Goal: Obtain resource: Download file/media

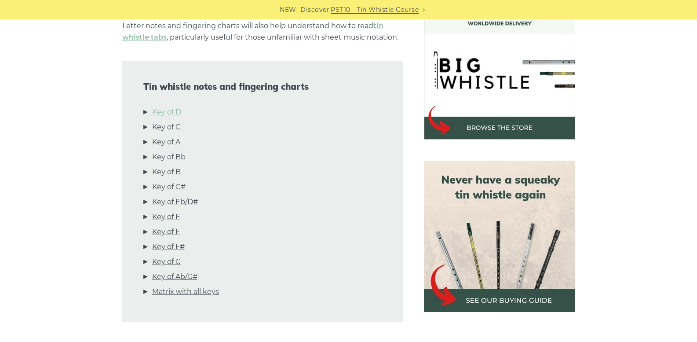
click at [173, 115] on link "Key of D" at bounding box center [166, 111] width 29 height 11
click at [173, 115] on ul "Key of D Key of C Key of A Key of Bb Key of B Key of C# Key of Eb/D# Key of E K…" at bounding box center [262, 203] width 238 height 194
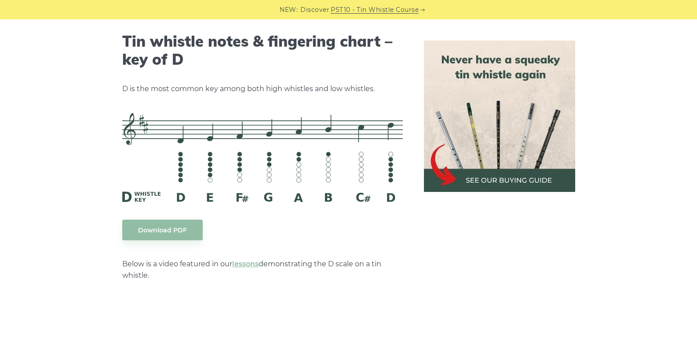
scroll to position [1414, 0]
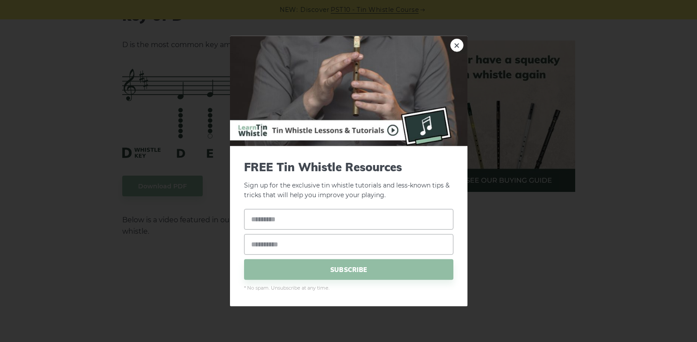
click at [463, 43] on img at bounding box center [348, 91] width 237 height 110
click at [455, 45] on link "×" at bounding box center [456, 44] width 13 height 13
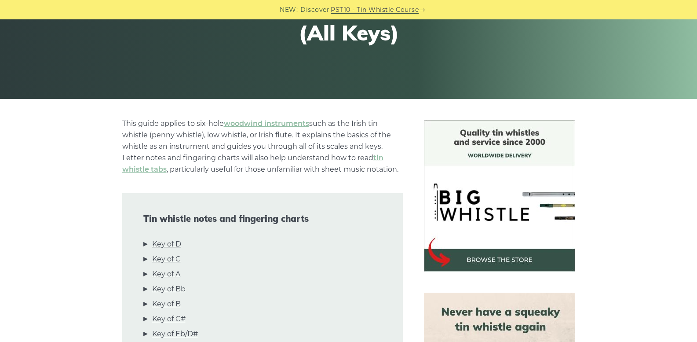
scroll to position [176, 0]
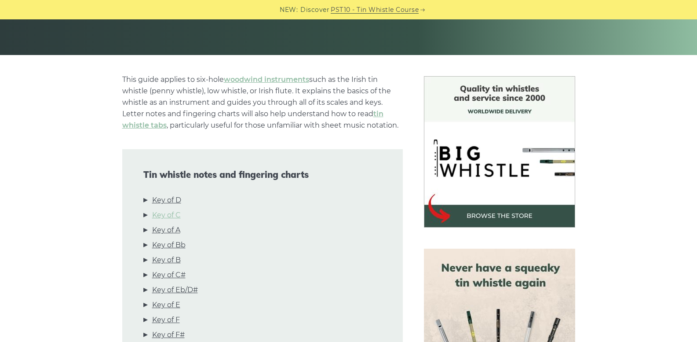
click at [178, 212] on link "Key of C" at bounding box center [166, 214] width 29 height 11
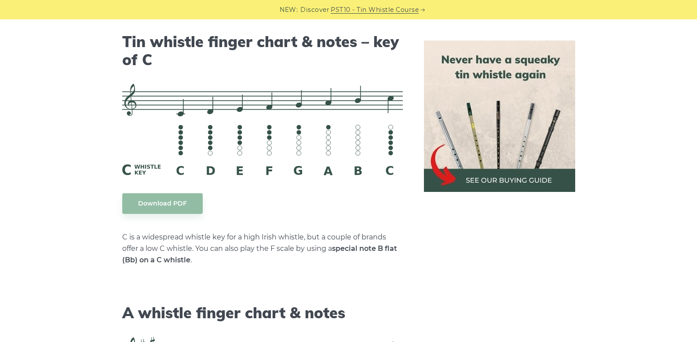
scroll to position [2202, 0]
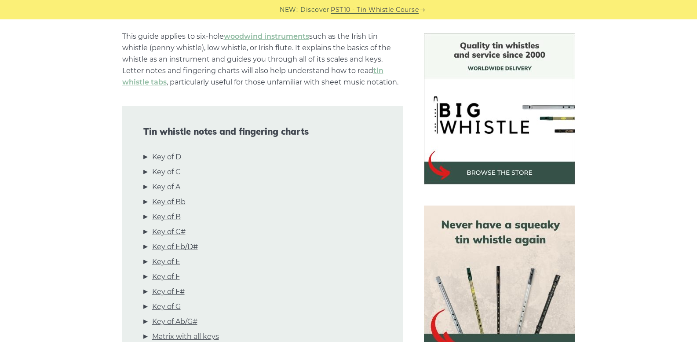
scroll to position [220, 0]
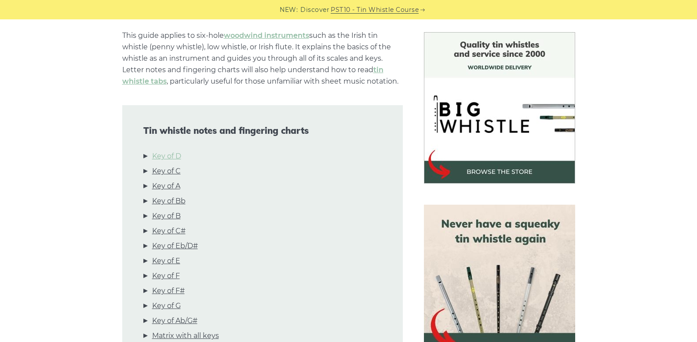
click at [181, 157] on link "Key of D" at bounding box center [166, 155] width 29 height 11
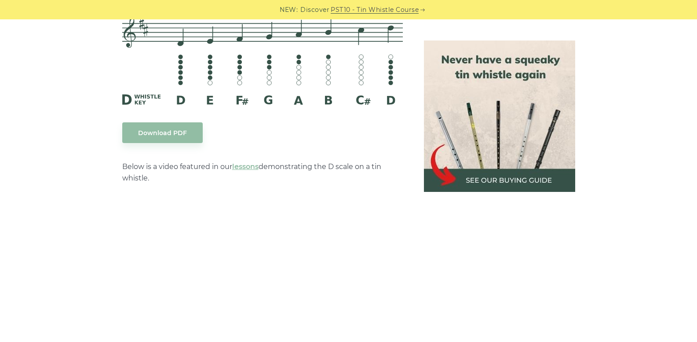
scroll to position [1458, 0]
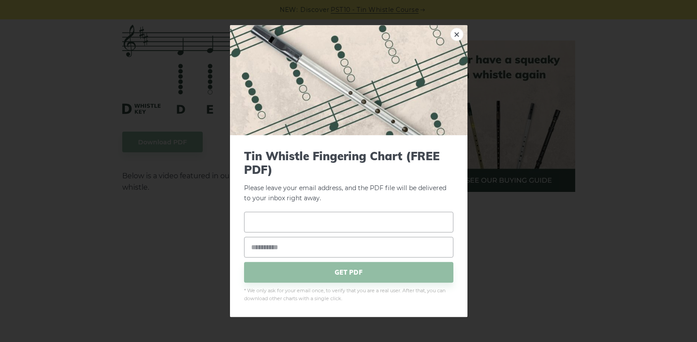
click at [284, 222] on input "text" at bounding box center [348, 222] width 209 height 21
drag, startPoint x: 251, startPoint y: 221, endPoint x: 262, endPoint y: 219, distance: 10.7
click at [252, 221] on input "*********" at bounding box center [348, 222] width 209 height 21
type input "*********"
click at [273, 243] on input "email" at bounding box center [348, 247] width 209 height 21
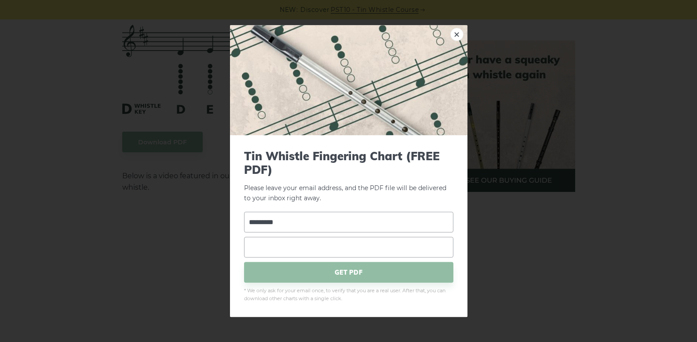
type input "**********"
click at [353, 277] on span "GET PDF" at bounding box center [348, 272] width 209 height 21
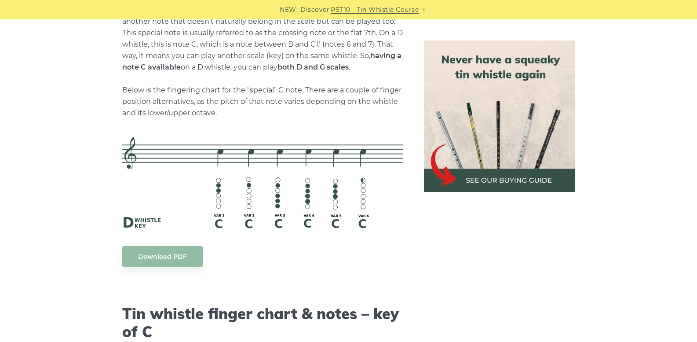
scroll to position [1942, 0]
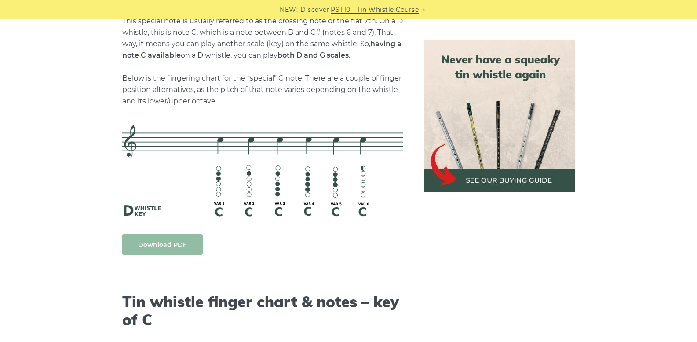
click at [152, 248] on link "Download PDF" at bounding box center [162, 244] width 80 height 21
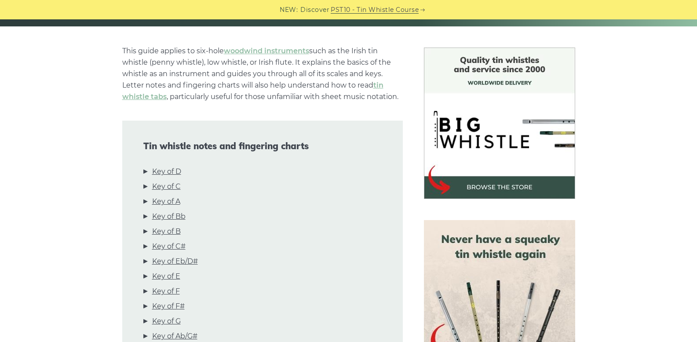
scroll to position [183, 0]
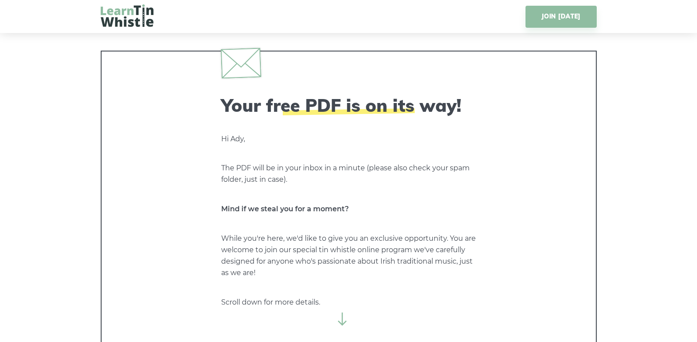
scroll to position [44, 0]
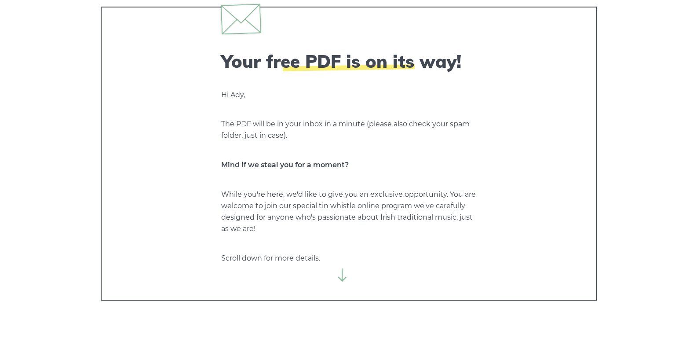
click at [341, 281] on icon at bounding box center [342, 274] width 13 height 13
click at [342, 279] on icon at bounding box center [342, 274] width 13 height 13
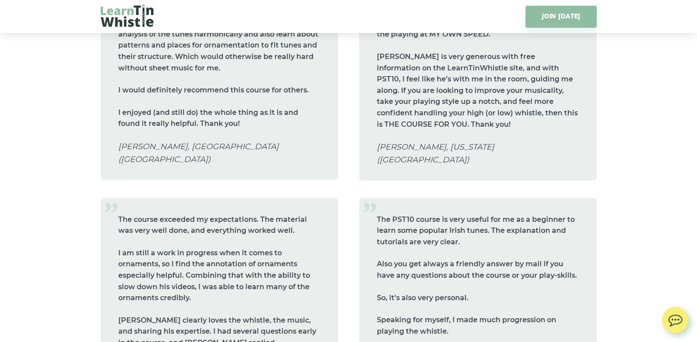
scroll to position [4221, 0]
